Goal: Task Accomplishment & Management: Manage account settings

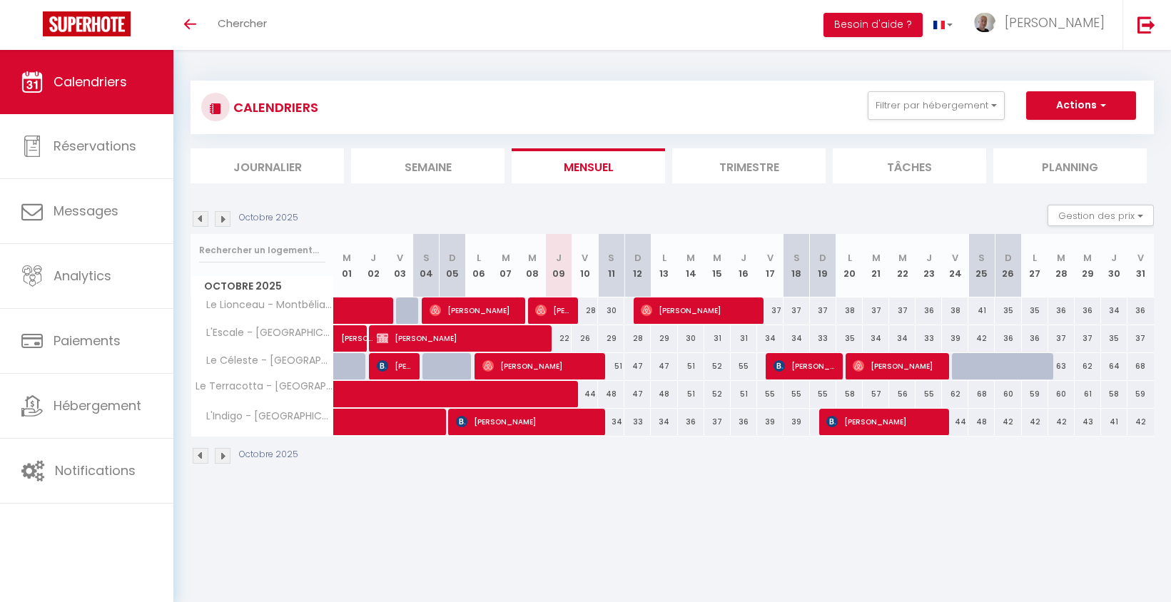
click at [688, 312] on span "[PERSON_NAME]" at bounding box center [700, 310] width 118 height 27
select select "OK"
select select "0"
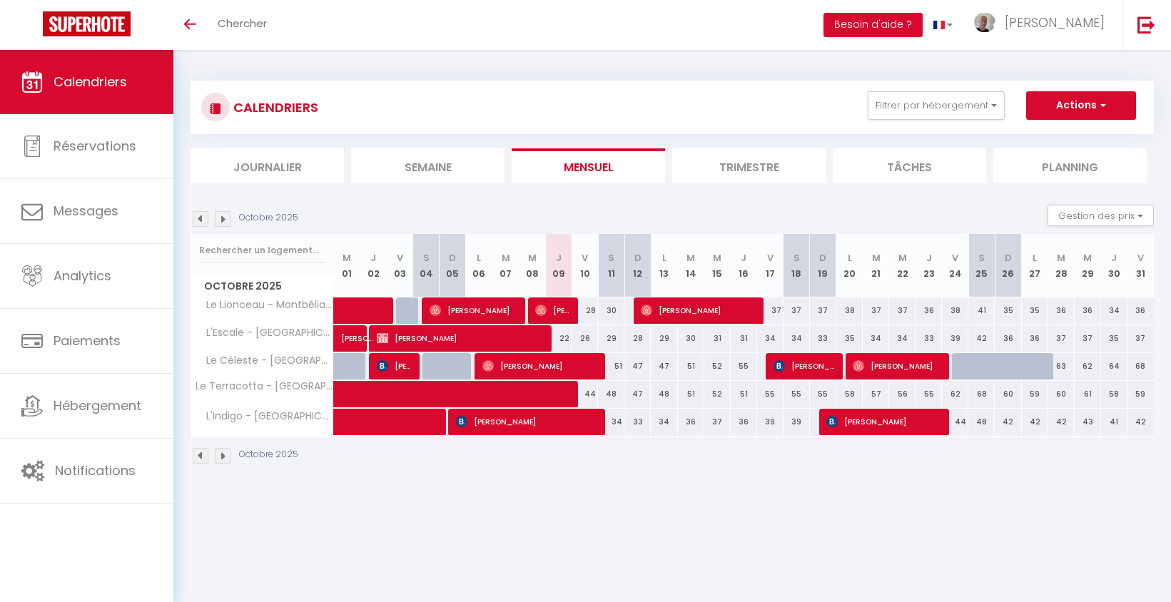
select select "1"
select select
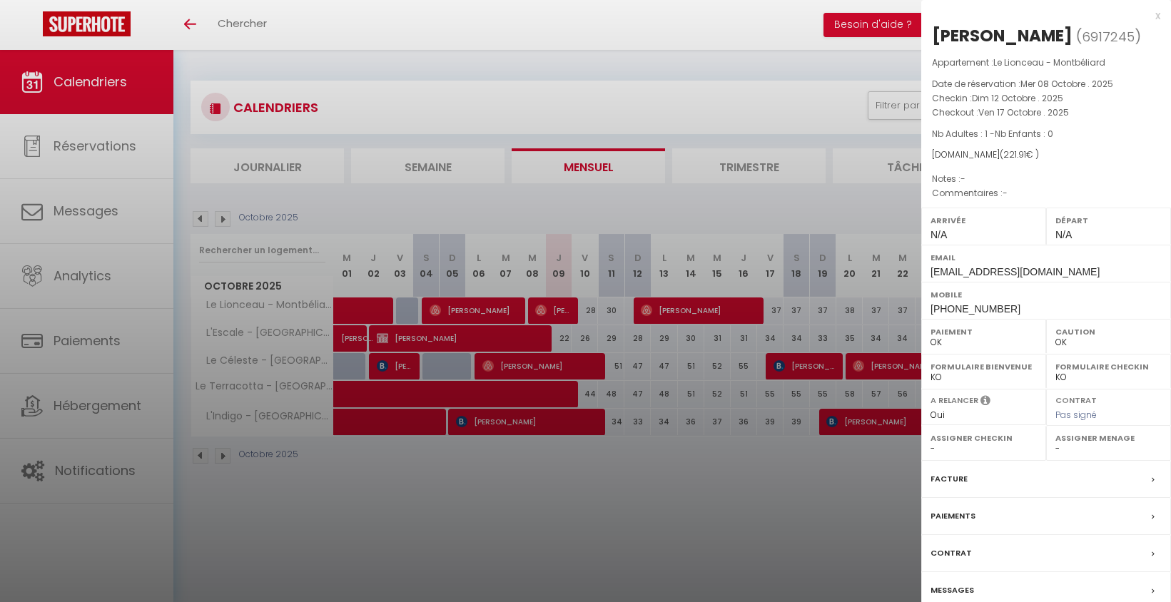
click at [979, 38] on div "[PERSON_NAME]" at bounding box center [1002, 35] width 141 height 23
copy div "Arnaud Bourny ( 6917245 )"
click at [728, 205] on div at bounding box center [585, 301] width 1171 height 602
